Goal: Information Seeking & Learning: Find specific page/section

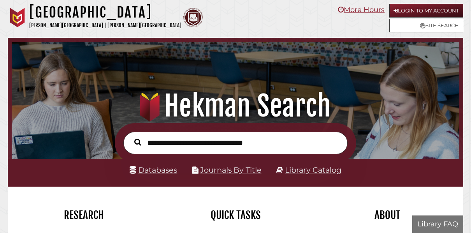
scroll to position [148, 444]
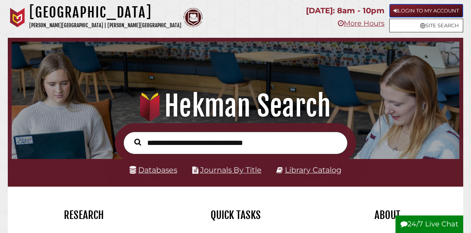
click at [407, 6] on link "Login to My Account" at bounding box center [427, 11] width 74 height 14
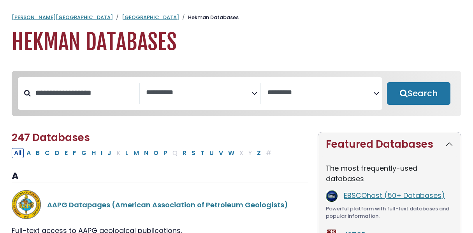
select select "Database Subject Filter"
select select "Database Vendors Filter"
click at [76, 89] on input "Search database by title or keyword" at bounding box center [85, 92] width 108 height 13
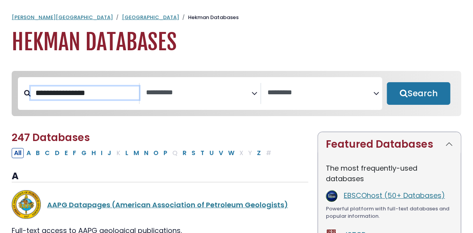
type input "**********"
click at [387, 82] on button "Search" at bounding box center [418, 93] width 63 height 23
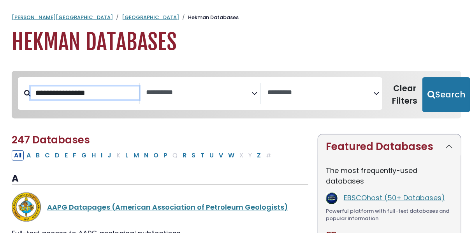
select select "Database Subject Filter"
select select "Database Vendors Filter"
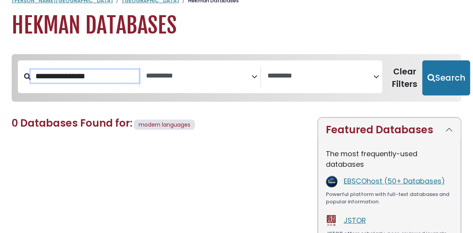
scroll to position [17, 0]
type input "*"
type input "***"
click at [423, 60] on button "Search" at bounding box center [447, 77] width 48 height 35
select select "Database Subject Filter"
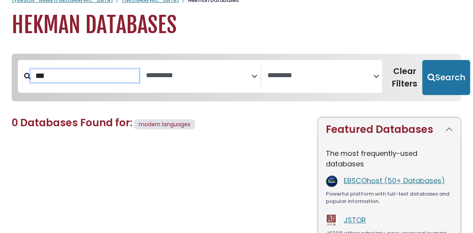
select select "Database Vendors Filter"
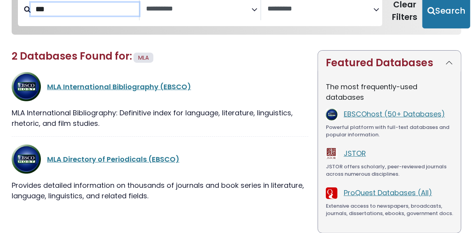
scroll to position [92, 0]
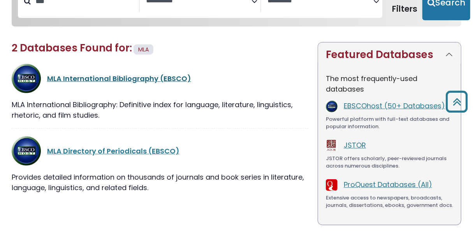
click at [92, 79] on link "MLA International Bibliography (EBSCO)" at bounding box center [119, 79] width 144 height 10
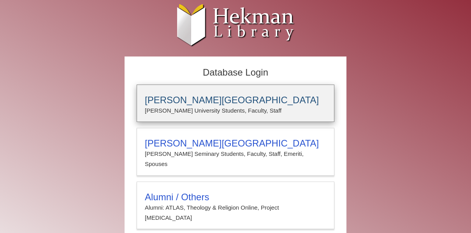
type input "*****"
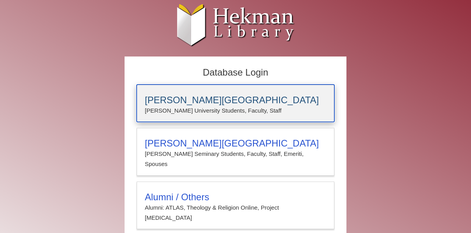
click at [186, 104] on h3 "[PERSON_NAME][GEOGRAPHIC_DATA]" at bounding box center [236, 100] width 182 height 11
